Goal: Transaction & Acquisition: Purchase product/service

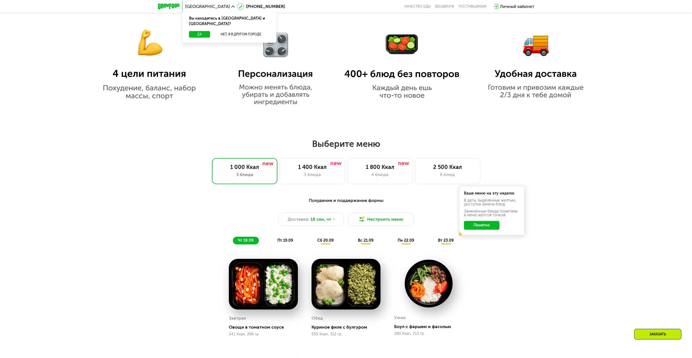
scroll to position [464, 0]
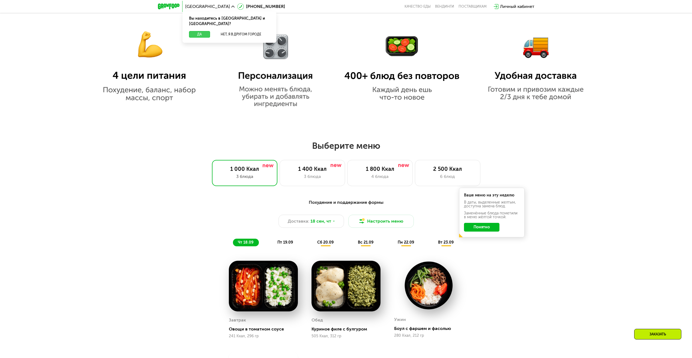
click at [206, 31] on button "Да" at bounding box center [199, 34] width 21 height 7
click at [333, 179] on div "3 блюда" at bounding box center [312, 176] width 54 height 7
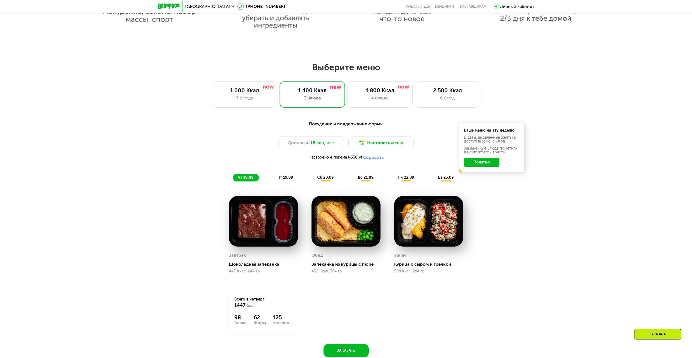
scroll to position [545, 0]
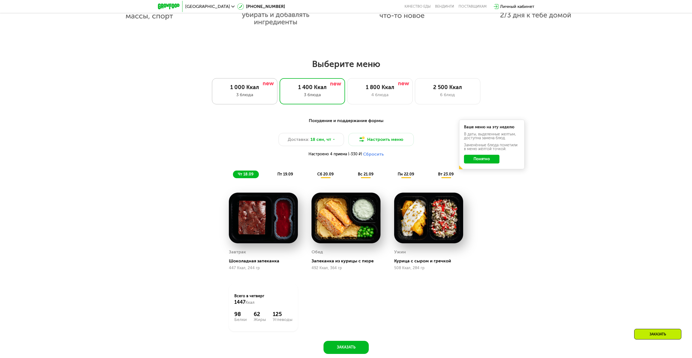
click at [241, 96] on div "3 блюда" at bounding box center [245, 95] width 54 height 7
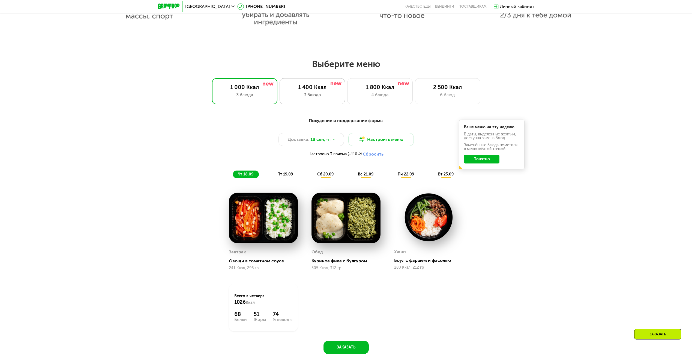
click at [302, 94] on div "3 блюда" at bounding box center [312, 95] width 54 height 7
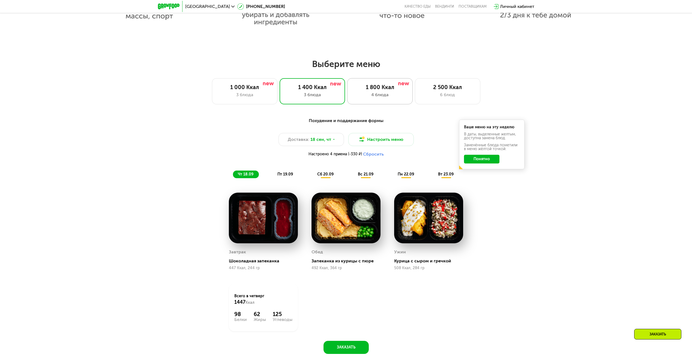
click at [373, 93] on div "1 800 Ккал 4 блюда" at bounding box center [379, 91] width 65 height 26
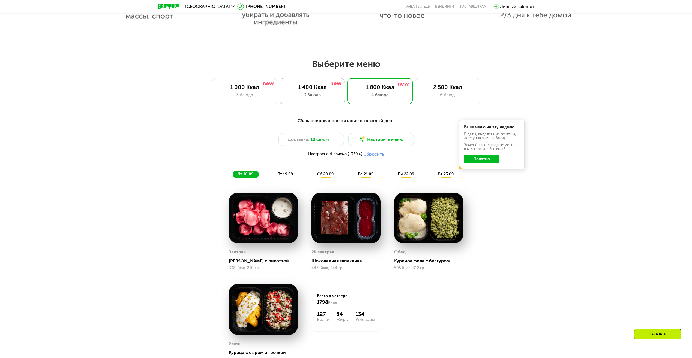
click at [327, 91] on div "1 400 Ккал" at bounding box center [312, 87] width 54 height 7
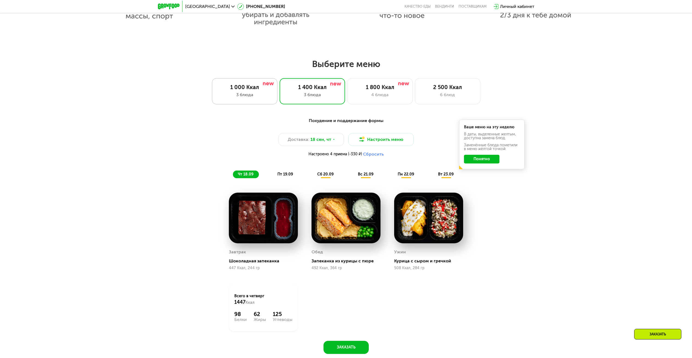
click at [257, 91] on div "1 000 Ккал" at bounding box center [245, 87] width 54 height 7
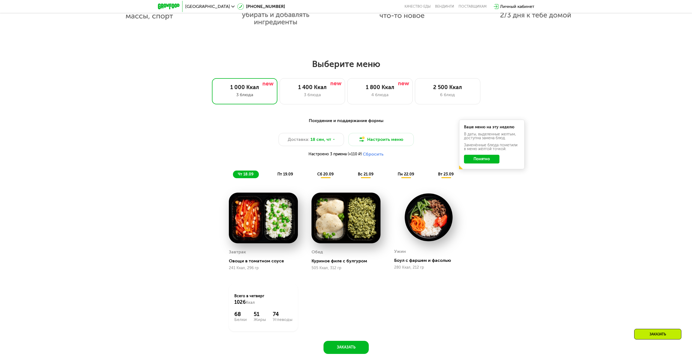
click at [328, 174] on span "сб 20.09" at bounding box center [325, 174] width 16 height 5
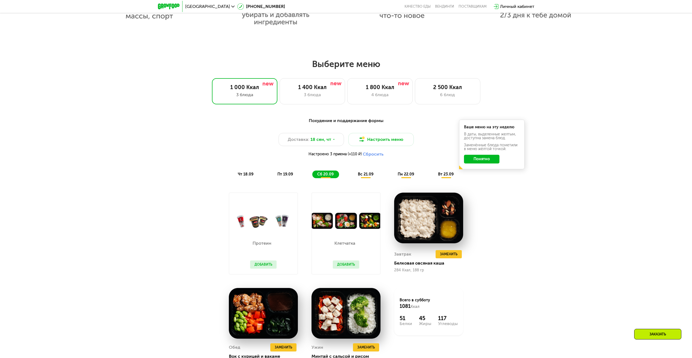
scroll to position [573, 0]
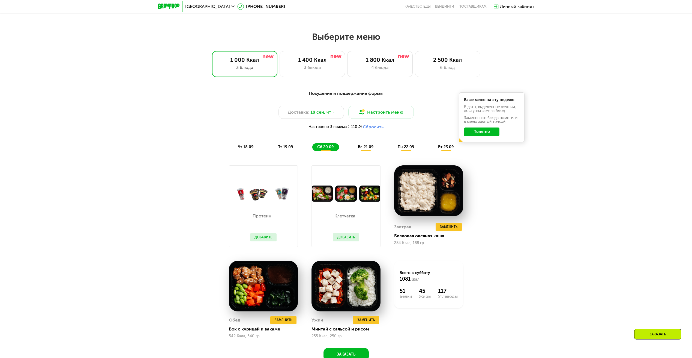
click at [406, 148] on span "пн 22.09" at bounding box center [406, 147] width 16 height 5
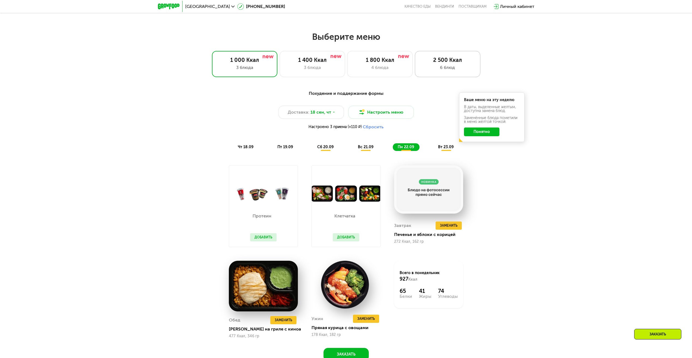
click at [438, 58] on div "2 500 Ккал" at bounding box center [447, 60] width 54 height 7
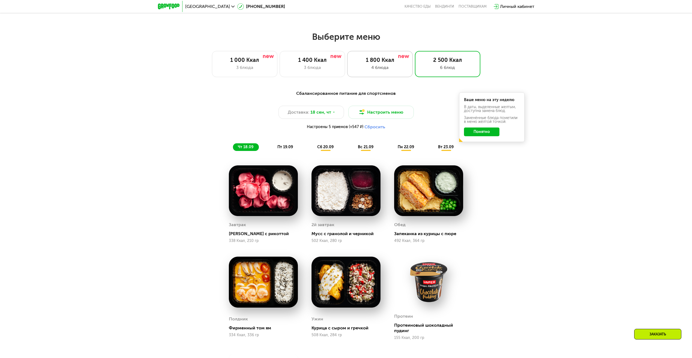
click at [374, 63] on div "1 800 Ккал" at bounding box center [380, 60] width 54 height 7
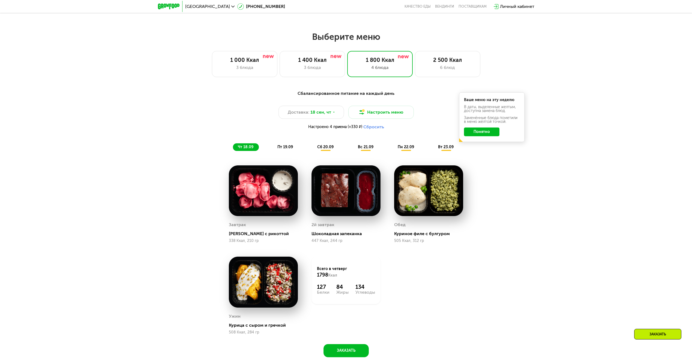
click at [284, 149] on span "пт 19.09" at bounding box center [285, 147] width 16 height 5
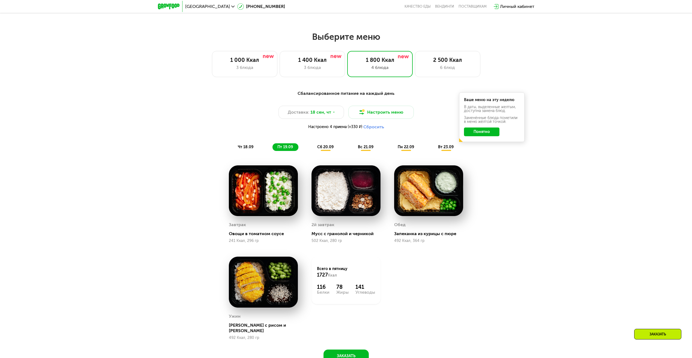
click at [330, 149] on span "сб 20.09" at bounding box center [325, 147] width 16 height 5
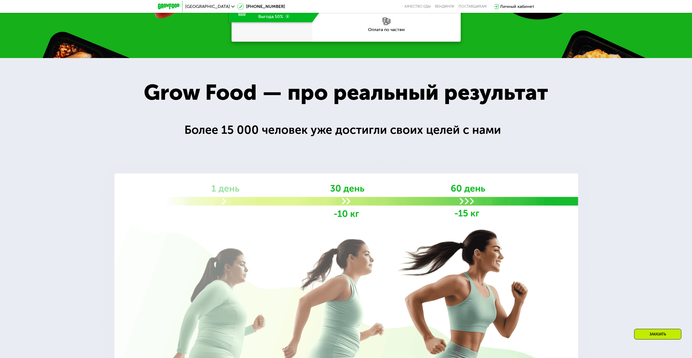
scroll to position [982, 0]
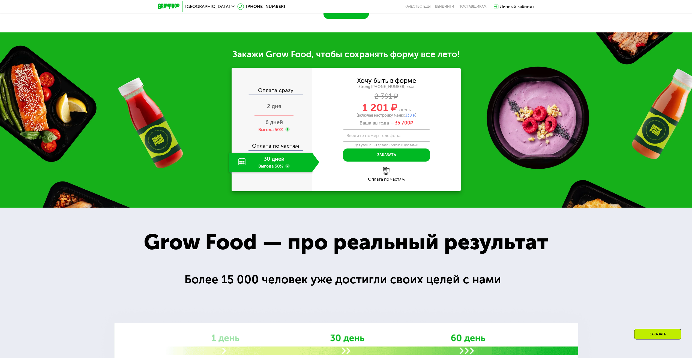
click at [273, 106] on div "2 дня" at bounding box center [274, 106] width 91 height 19
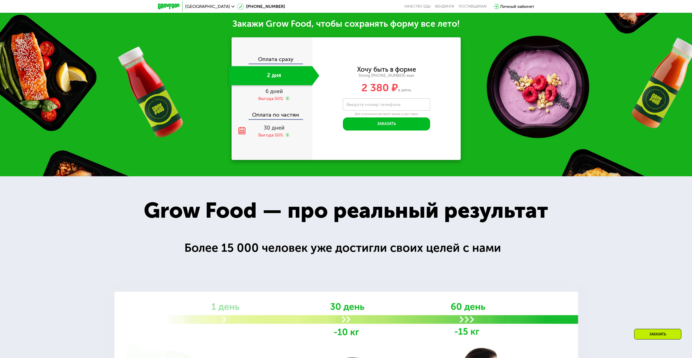
scroll to position [903, 0]
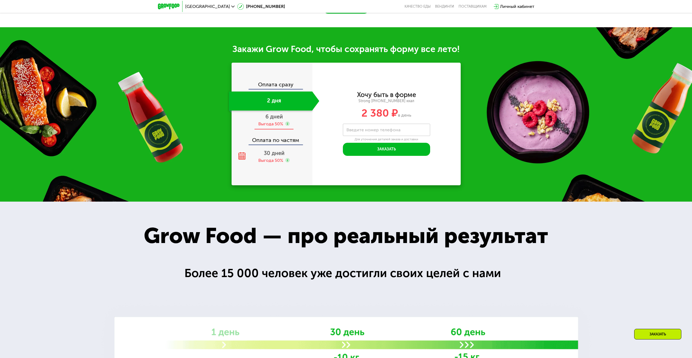
click at [271, 124] on div "Выгода 50%" at bounding box center [270, 124] width 25 height 6
